Goal: Task Accomplishment & Management: Manage account settings

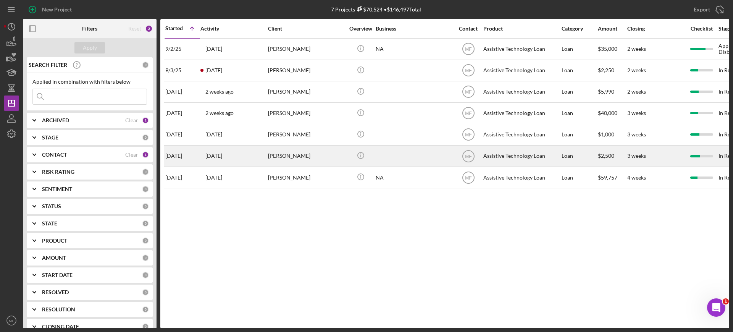
click at [335, 159] on div "[PERSON_NAME]" at bounding box center [306, 156] width 76 height 20
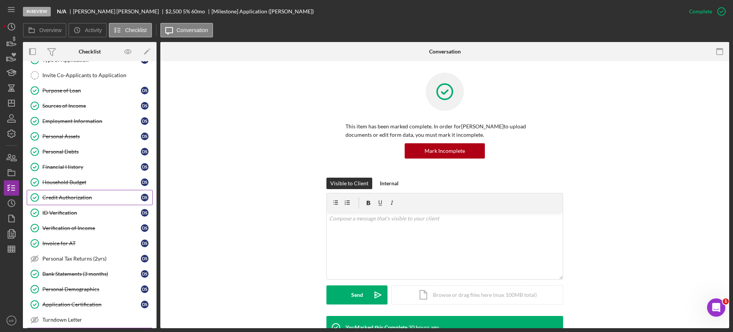
scroll to position [143, 0]
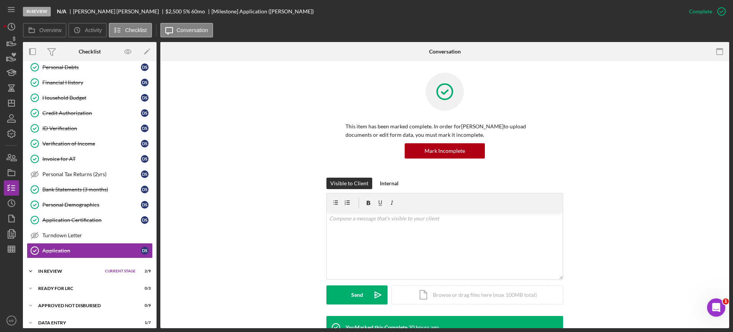
click at [127, 272] on span "Current Stage" at bounding box center [120, 271] width 31 height 5
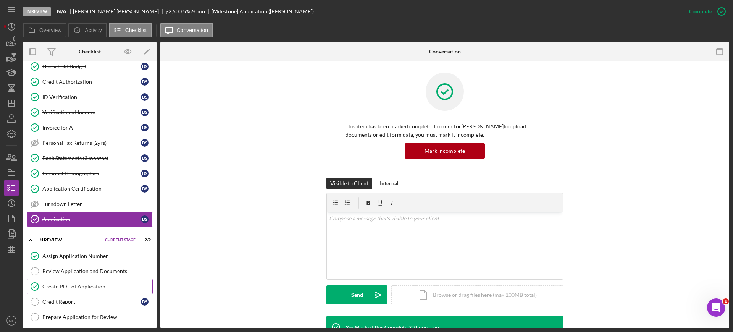
scroll to position [191, 0]
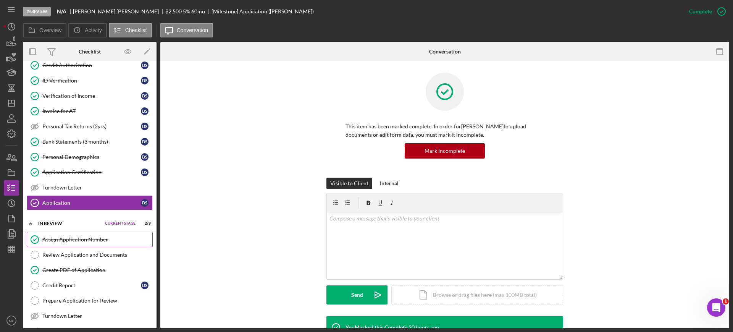
click at [83, 243] on link "Assign Application Number Assign Application Number" at bounding box center [90, 239] width 126 height 15
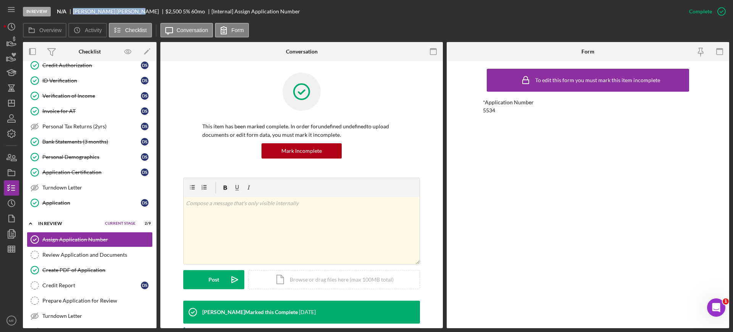
drag, startPoint x: 75, startPoint y: 10, endPoint x: 114, endPoint y: 12, distance: 39.0
click at [114, 12] on div "[PERSON_NAME]" at bounding box center [119, 11] width 92 height 6
